Goal: Task Accomplishment & Management: Use online tool/utility

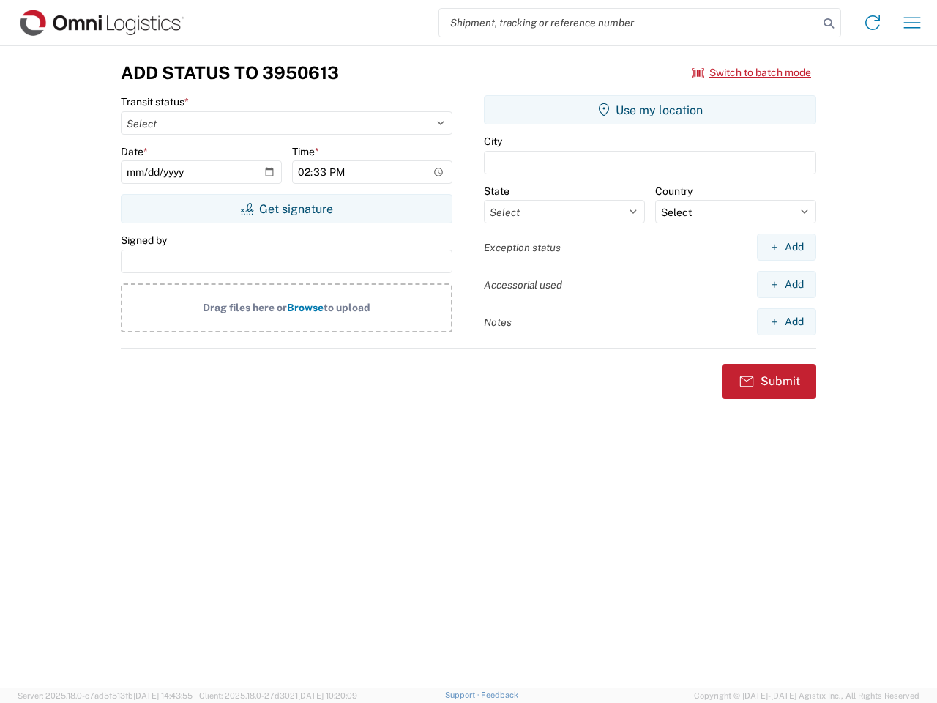
click at [629, 23] on input "search" at bounding box center [628, 23] width 379 height 28
click at [829, 23] on icon at bounding box center [828, 23] width 20 height 20
click at [873, 23] on icon at bounding box center [872, 22] width 23 height 23
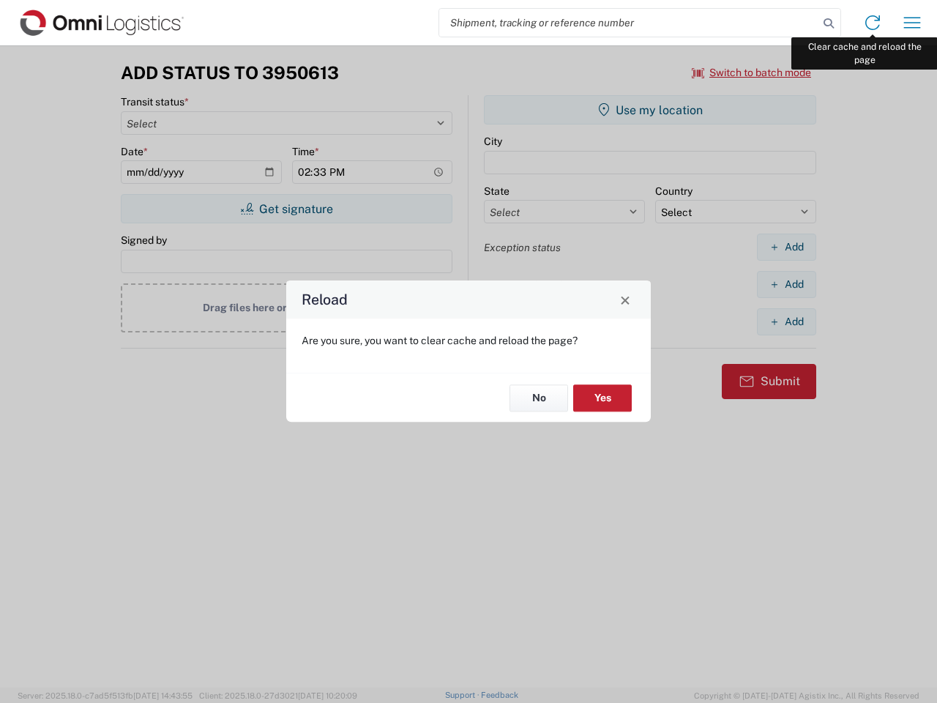
click at [912, 23] on div "Reload Are you sure, you want to clear cache and reload the page? No Yes" at bounding box center [468, 351] width 937 height 703
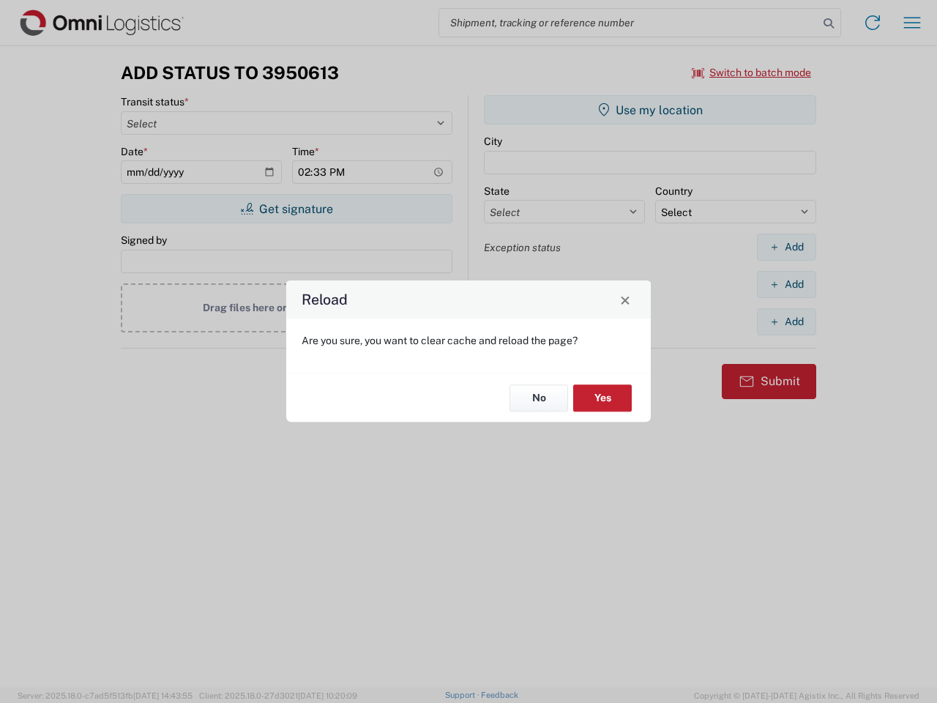
click at [752, 72] on div "Reload Are you sure, you want to clear cache and reload the page? No Yes" at bounding box center [468, 351] width 937 height 703
click at [286, 209] on div "Reload Are you sure, you want to clear cache and reload the page? No Yes" at bounding box center [468, 351] width 937 height 703
click at [650, 110] on div "Reload Are you sure, you want to clear cache and reload the page? No Yes" at bounding box center [468, 351] width 937 height 703
click at [786, 247] on div "Reload Are you sure, you want to clear cache and reload the page? No Yes" at bounding box center [468, 351] width 937 height 703
click at [786, 284] on div "Reload Are you sure, you want to clear cache and reload the page? No Yes" at bounding box center [468, 351] width 937 height 703
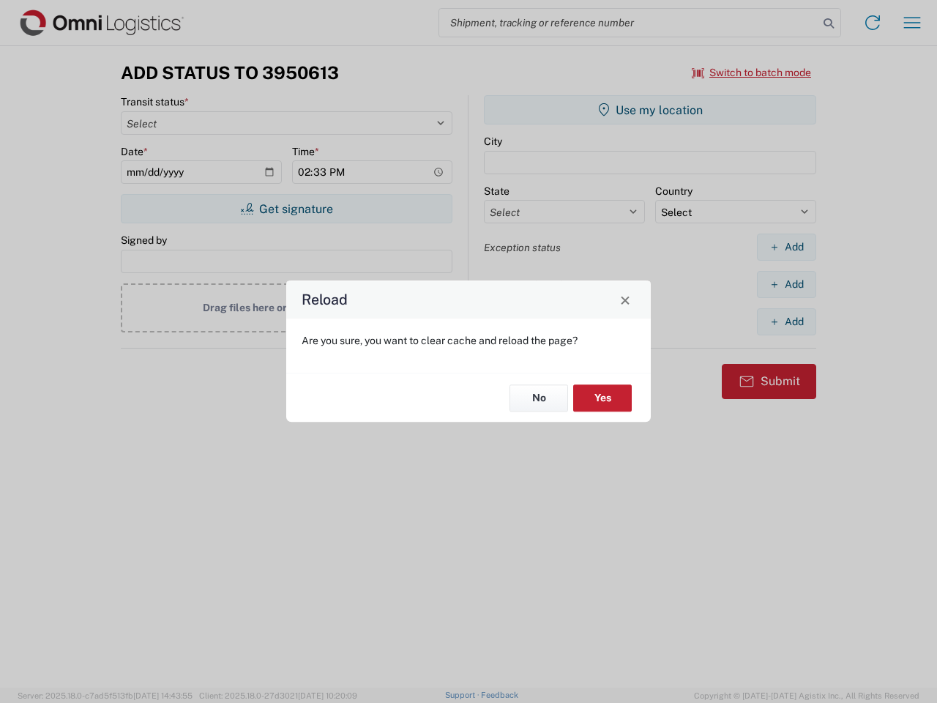
click at [786, 321] on div "Reload Are you sure, you want to clear cache and reload the page? No Yes" at bounding box center [468, 351] width 937 height 703
